Goal: Information Seeking & Learning: Find specific fact

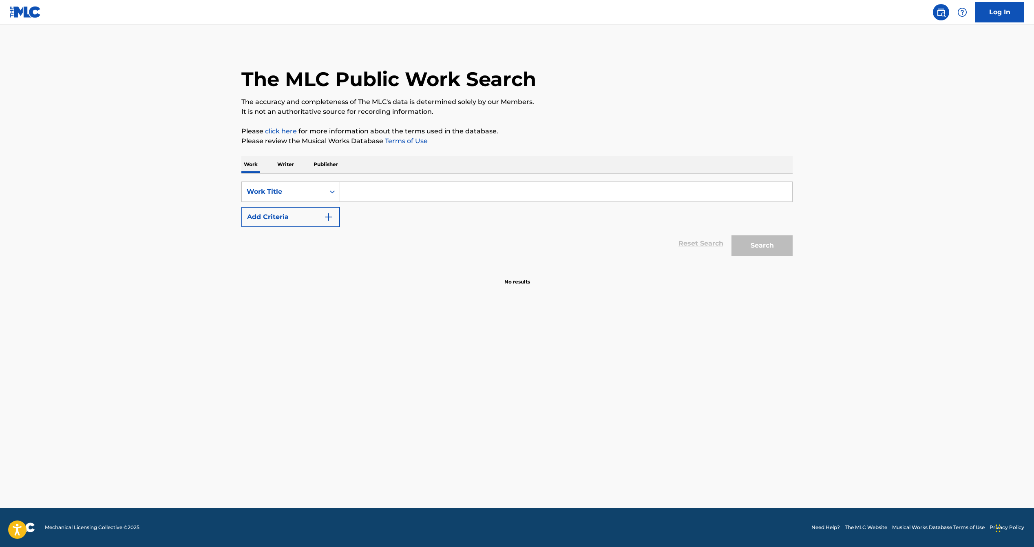
click at [360, 193] on input "Search Form" at bounding box center [566, 192] width 452 height 20
type input "be alright"
click at [295, 218] on button "Add Criteria" at bounding box center [290, 217] width 99 height 20
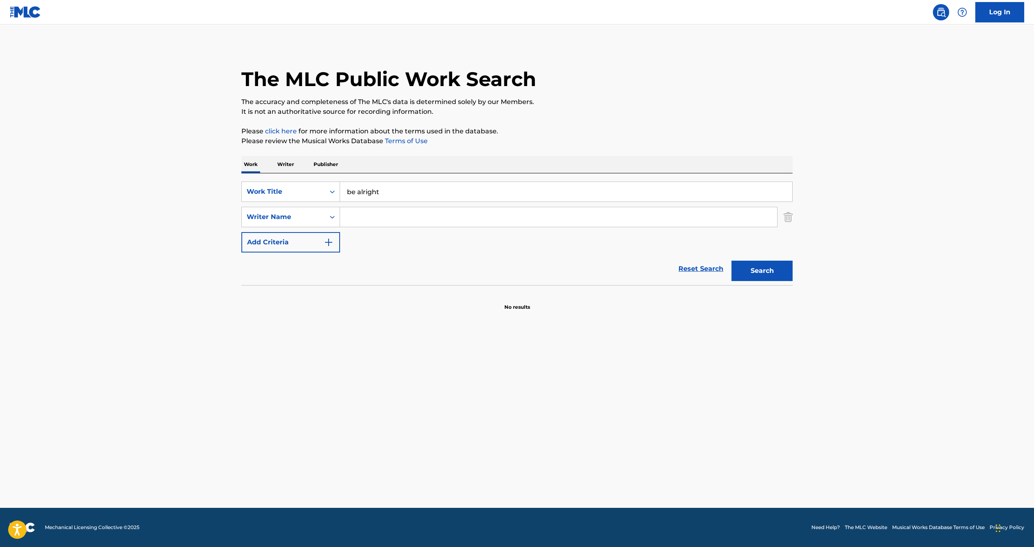
click at [375, 216] on input "Search Form" at bounding box center [558, 217] width 437 height 20
type input "[PERSON_NAME]"
click at [732, 261] on button "Search" at bounding box center [762, 271] width 61 height 20
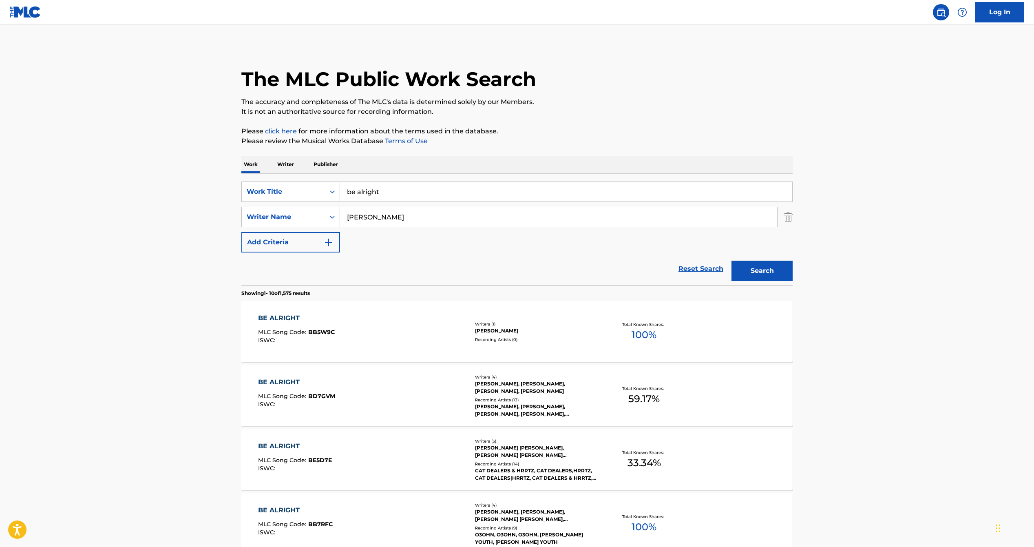
click at [643, 400] on span "59.17 %" at bounding box center [644, 399] width 31 height 15
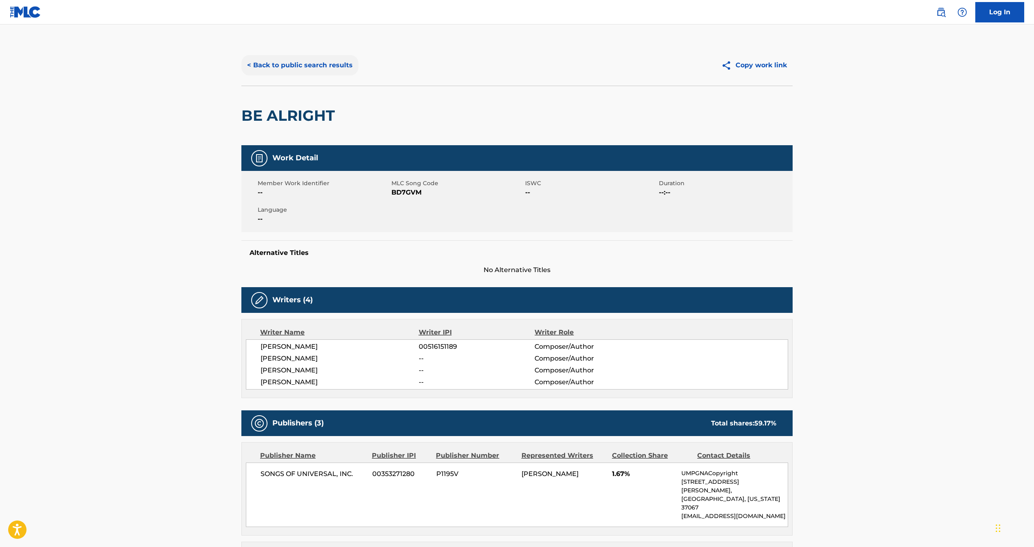
click at [345, 60] on button "< Back to public search results" at bounding box center [299, 65] width 117 height 20
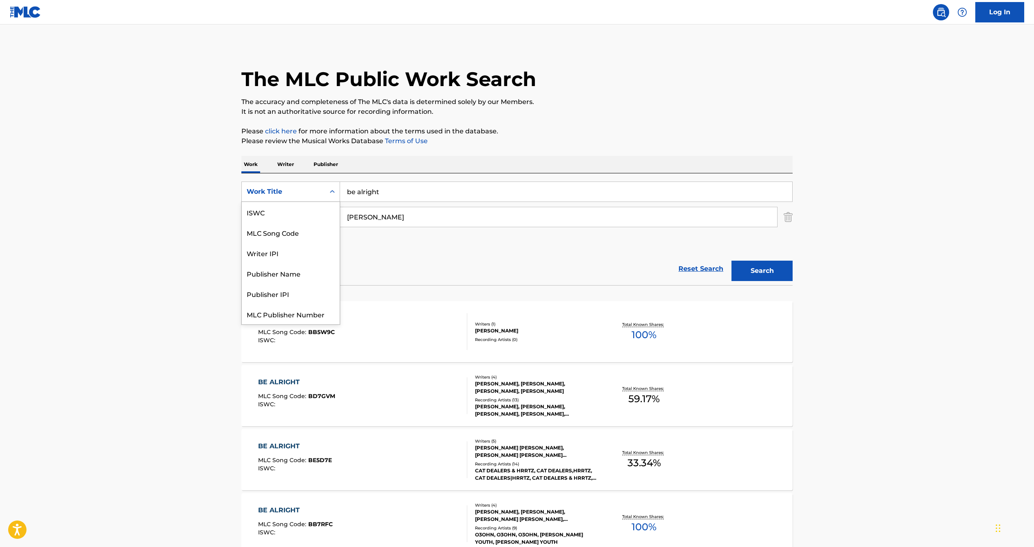
click at [313, 193] on div "Work Title" at bounding box center [283, 192] width 73 height 10
click at [323, 168] on p "Publisher" at bounding box center [325, 164] width 29 height 17
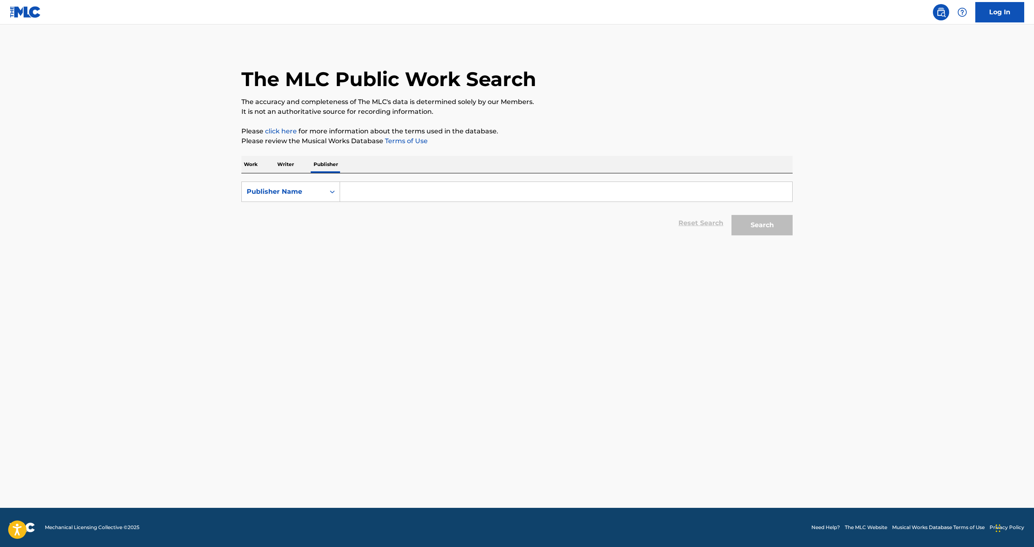
click at [352, 189] on input "Search Form" at bounding box center [566, 192] width 452 height 20
type input "creative animal"
click at [732, 215] on button "Search" at bounding box center [762, 225] width 61 height 20
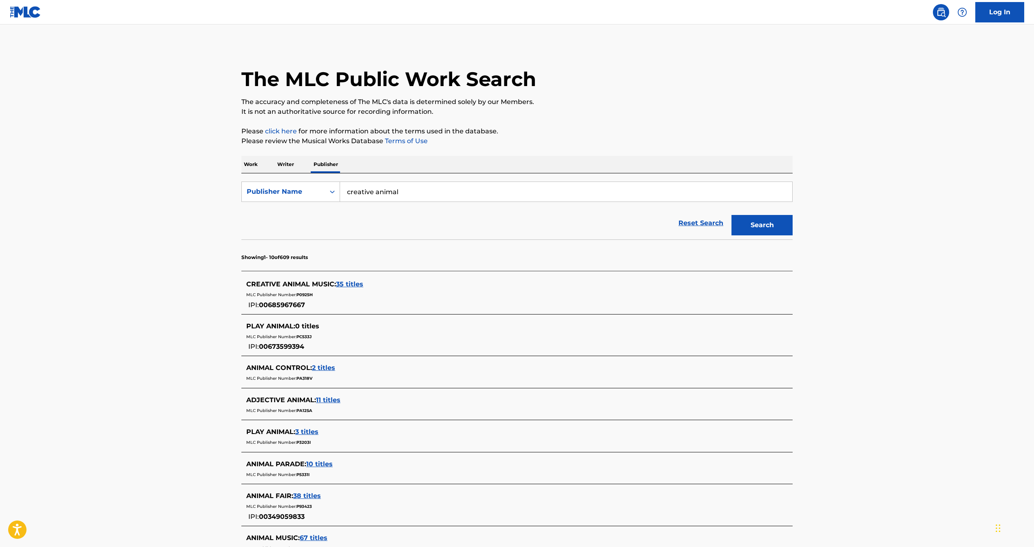
click at [347, 282] on span "35 titles" at bounding box center [349, 284] width 27 height 8
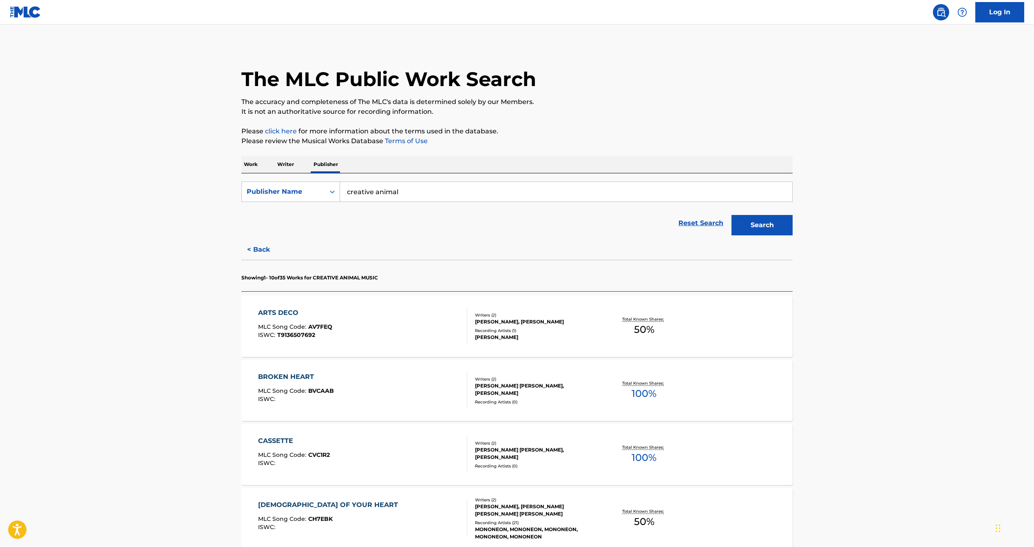
click at [642, 329] on span "50 %" at bounding box center [644, 329] width 20 height 15
